Goal: Communication & Community: Connect with others

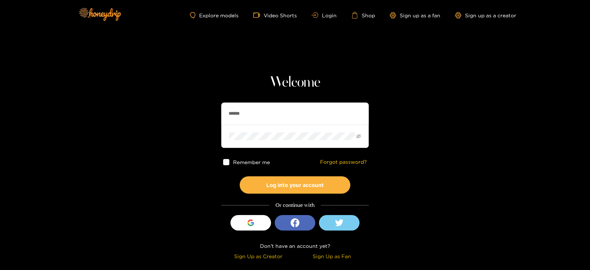
drag, startPoint x: 243, startPoint y: 112, endPoint x: 156, endPoint y: 114, distance: 87.0
click at [156, 114] on section "Welcome ****** Remember me Forgot password? Log into your account Or continue w…" at bounding box center [295, 131] width 590 height 262
type input "*********"
click at [240, 176] on button "Log into your account" at bounding box center [295, 184] width 111 height 17
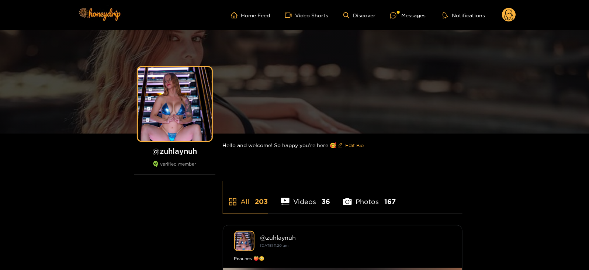
click at [511, 16] on icon at bounding box center [508, 16] width 9 height 13
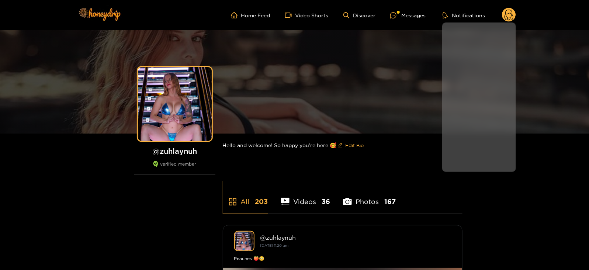
click at [454, 100] on link "My Subscribers" at bounding box center [479, 97] width 70 height 13
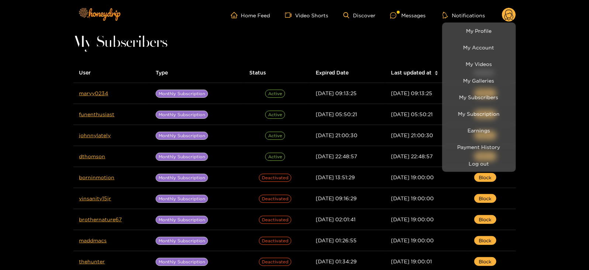
click at [3, 104] on div at bounding box center [294, 135] width 589 height 270
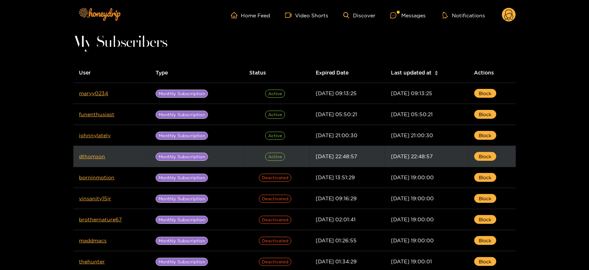
click at [94, 159] on td "dthomson" at bounding box center [111, 156] width 76 height 21
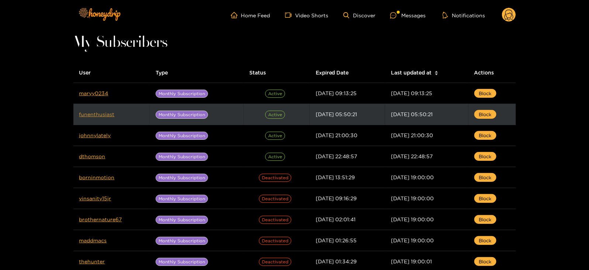
click at [90, 113] on link "funenthusiast" at bounding box center [96, 114] width 35 height 6
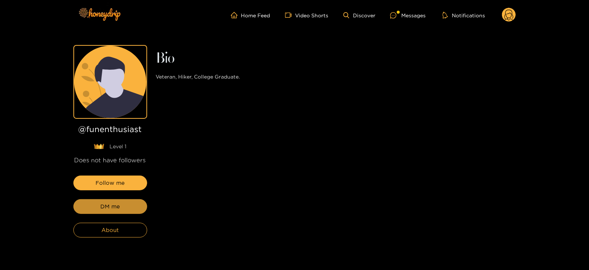
click at [94, 210] on button "DM me" at bounding box center [110, 206] width 74 height 15
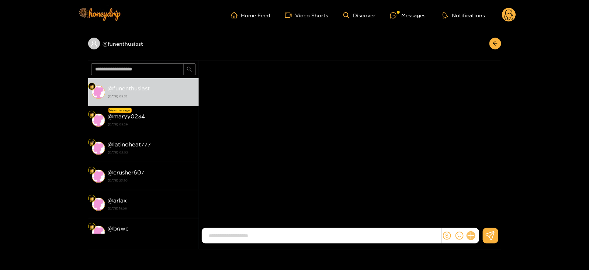
click at [470, 236] on icon at bounding box center [470, 236] width 8 height 8
click at [480, 212] on button at bounding box center [485, 217] width 26 height 17
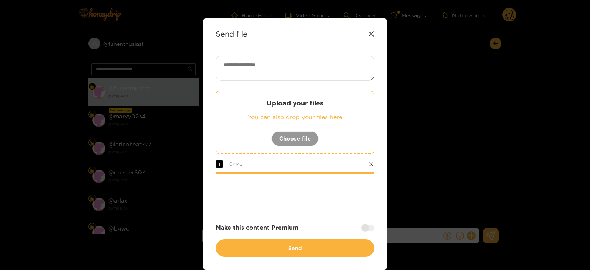
click at [239, 69] on textarea at bounding box center [295, 68] width 159 height 25
paste textarea "**********"
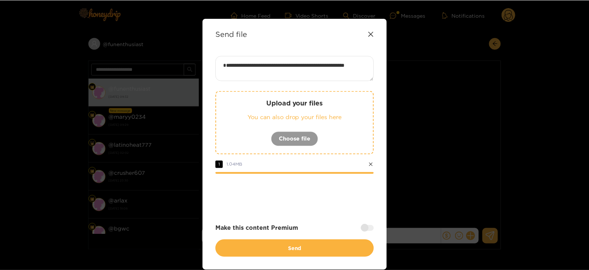
scroll to position [1, 0]
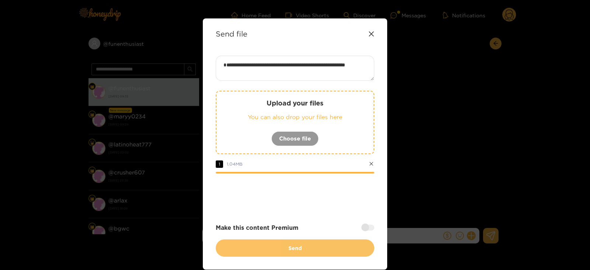
type textarea "**********"
click at [254, 240] on button "Send" at bounding box center [295, 247] width 159 height 17
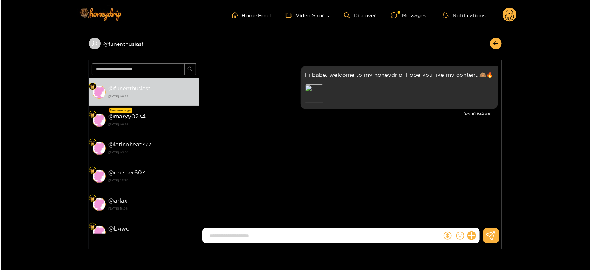
scroll to position [0, 0]
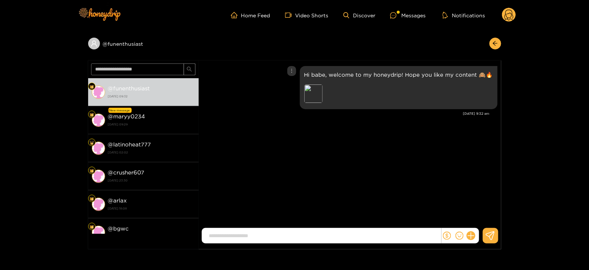
click at [314, 78] on p "Hi babe, welcome to my honeydrip! Hope you like my content 🙈🔥" at bounding box center [398, 74] width 189 height 8
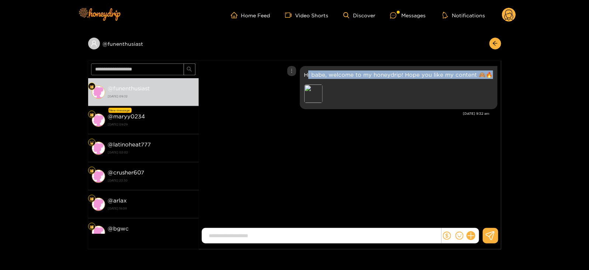
click at [314, 78] on p "Hi babe, welcome to my honeydrip! Hope you like my content 🙈🔥" at bounding box center [398, 74] width 189 height 8
copy p "Hi babe, welcome to my honeydrip! Hope you like my content 🙈🔥"
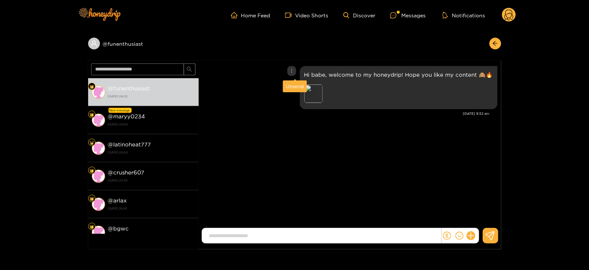
click at [297, 89] on div "Unsend" at bounding box center [295, 86] width 18 height 7
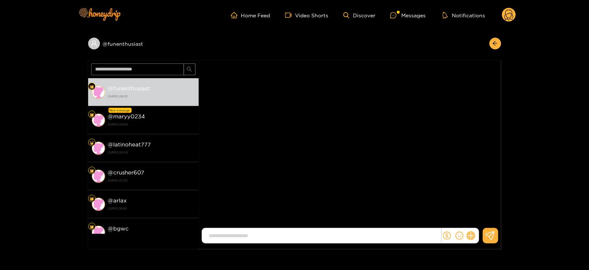
click at [470, 236] on icon at bounding box center [470, 235] width 7 height 7
click at [477, 225] on button at bounding box center [485, 217] width 26 height 17
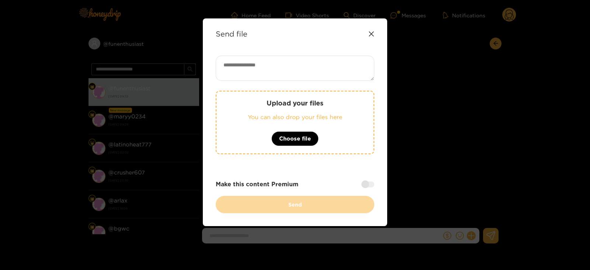
click at [317, 38] on div "Send file Upload your files You can also drop your files here Choose file Make …" at bounding box center [295, 122] width 184 height 208
click at [314, 46] on div "Send file Upload your files You can also drop your files here Choose file Make …" at bounding box center [295, 122] width 184 height 208
click at [313, 58] on textarea at bounding box center [295, 68] width 159 height 25
paste textarea "**********"
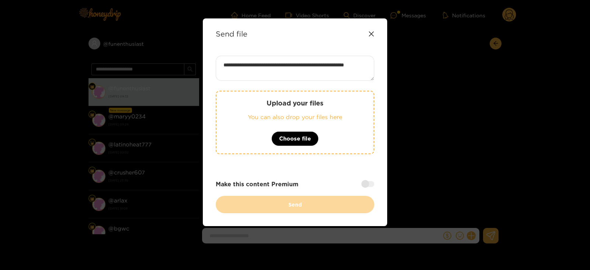
type textarea "**********"
click at [364, 182] on div at bounding box center [367, 184] width 13 height 6
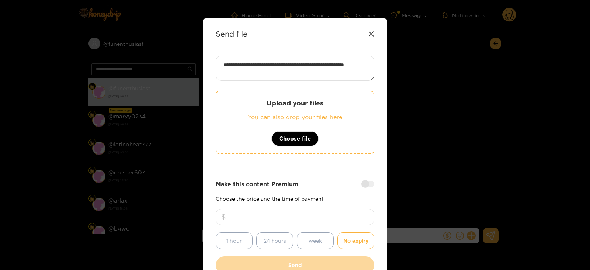
click at [328, 202] on div "Make this content Premium Choose the price and the time of payment 1 hour 24 ho…" at bounding box center [295, 214] width 159 height 69
click at [321, 211] on input "number" at bounding box center [295, 217] width 159 height 16
type input "**"
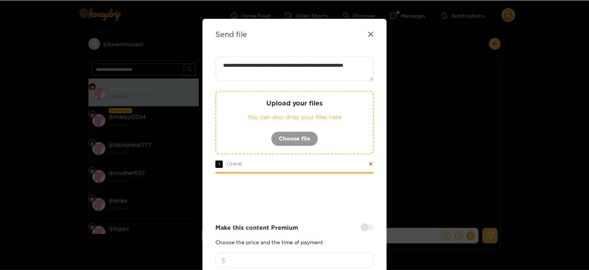
scroll to position [88, 0]
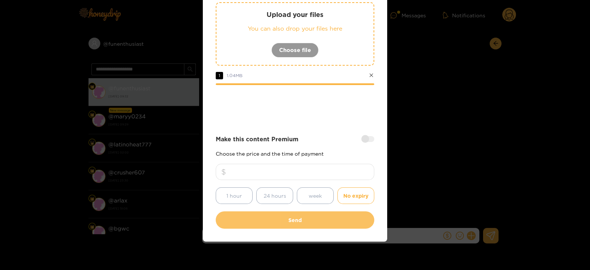
click at [294, 219] on button "Send" at bounding box center [295, 219] width 159 height 17
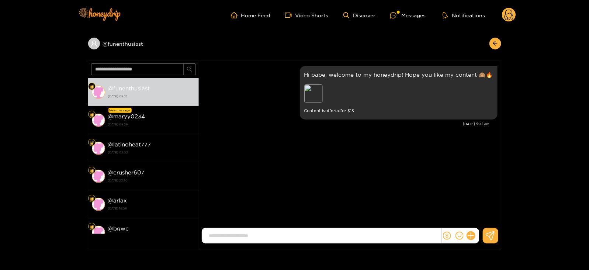
scroll to position [0, 0]
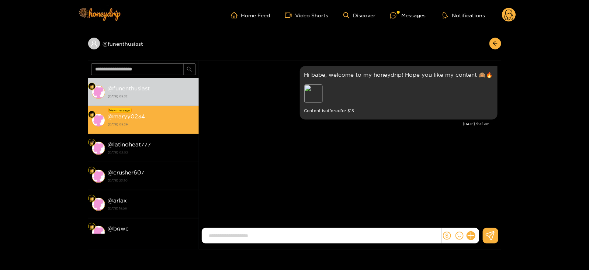
click at [129, 119] on strong "@ maryy0234" at bounding box center [126, 116] width 37 height 6
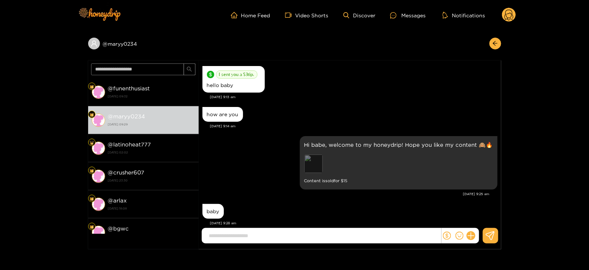
scroll to position [41, 0]
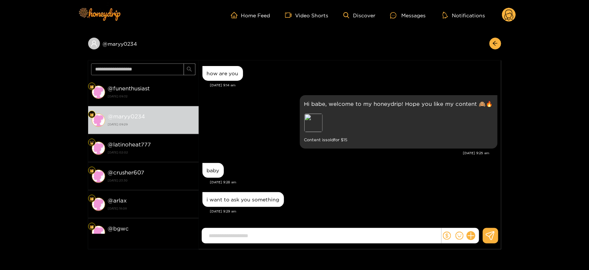
click at [267, 233] on input at bounding box center [323, 236] width 236 height 12
type input "*********"
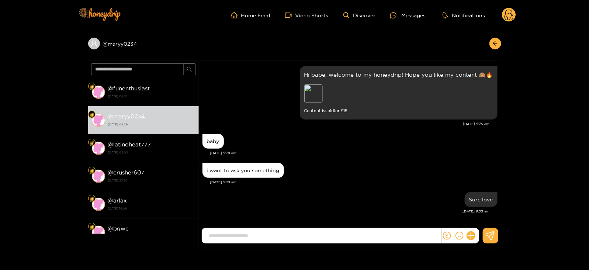
click at [512, 14] on circle at bounding box center [509, 15] width 14 height 14
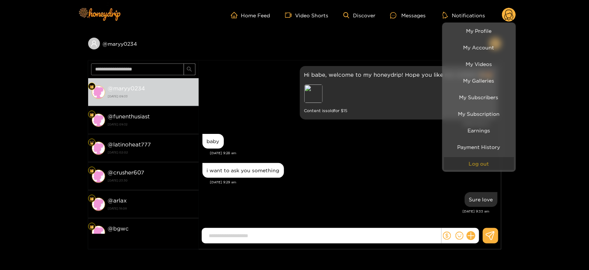
click at [468, 161] on button "Log out" at bounding box center [479, 163] width 70 height 13
